Goal: Navigation & Orientation: Find specific page/section

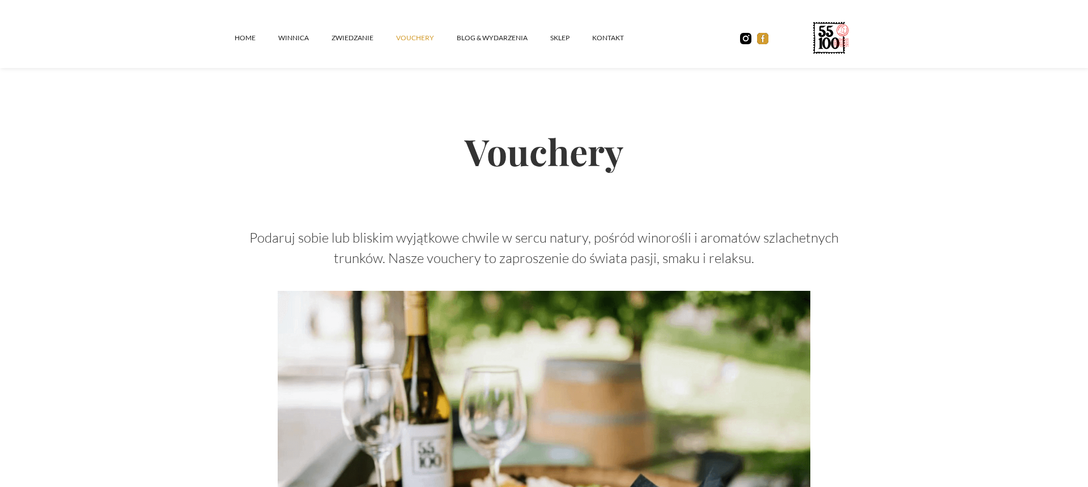
click at [764, 39] on img at bounding box center [762, 38] width 11 height 11
drag, startPoint x: 276, startPoint y: 40, endPoint x: 286, endPoint y: 47, distance: 11.8
click at [278, 40] on nav "Home winnica ZWIEDZANIE vouchery Blog & Wydarzenia SKLEP kontakt" at bounding box center [441, 38] width 412 height 34
click at [351, 39] on link "ZWIEDZANIE" at bounding box center [363, 38] width 65 height 34
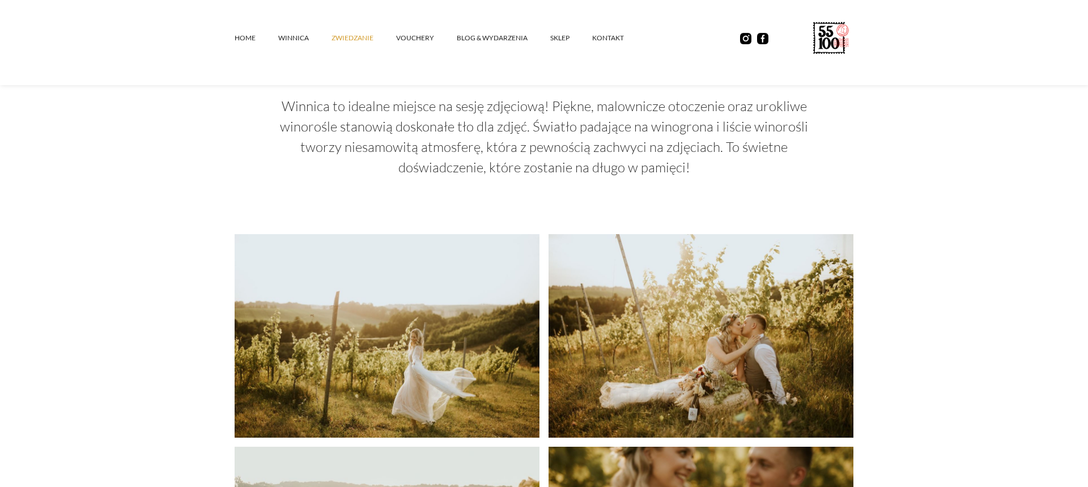
scroll to position [2311, 0]
